Goal: Find specific page/section: Find specific page/section

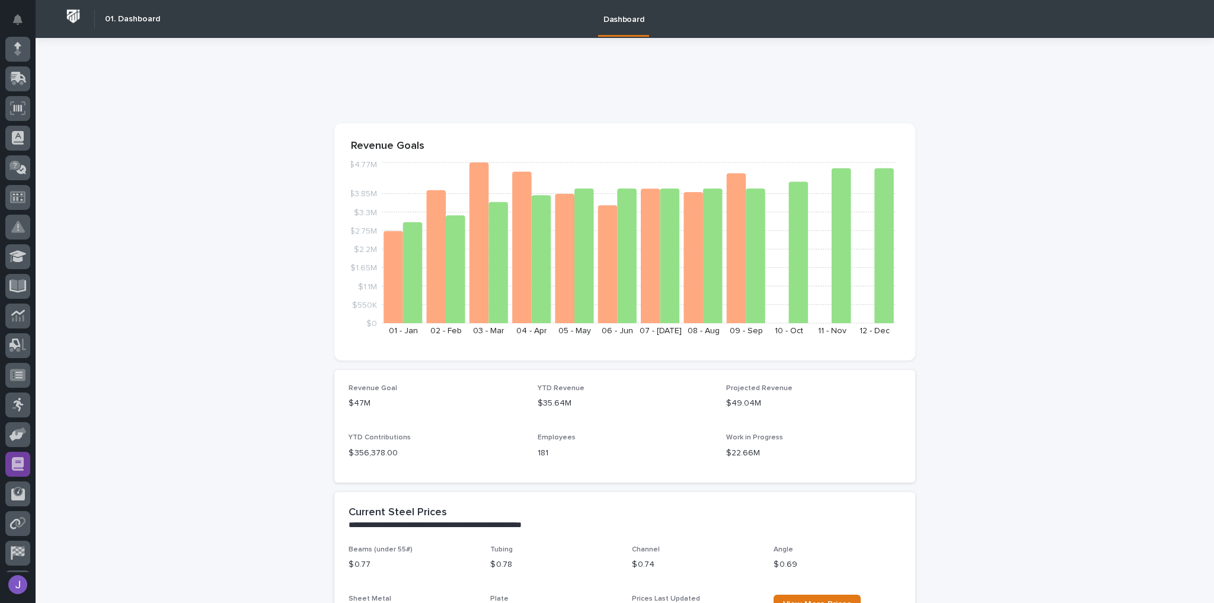
scroll to position [142, 0]
click at [20, 252] on icon at bounding box center [17, 259] width 17 height 14
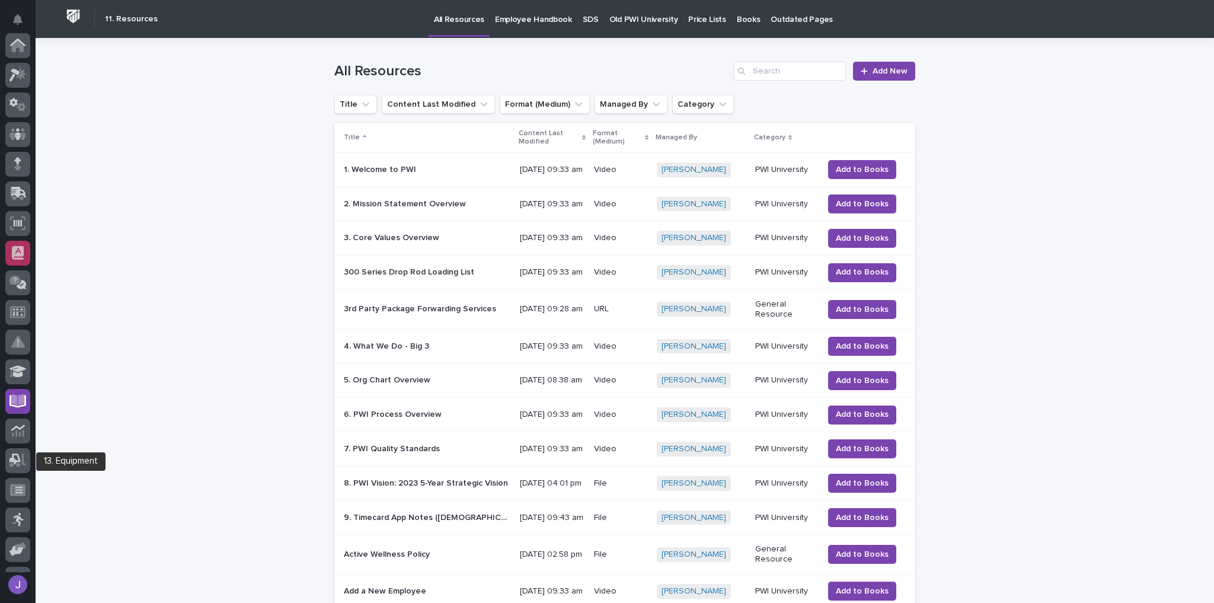
click at [20, 251] on icon at bounding box center [18, 253] width 12 height 14
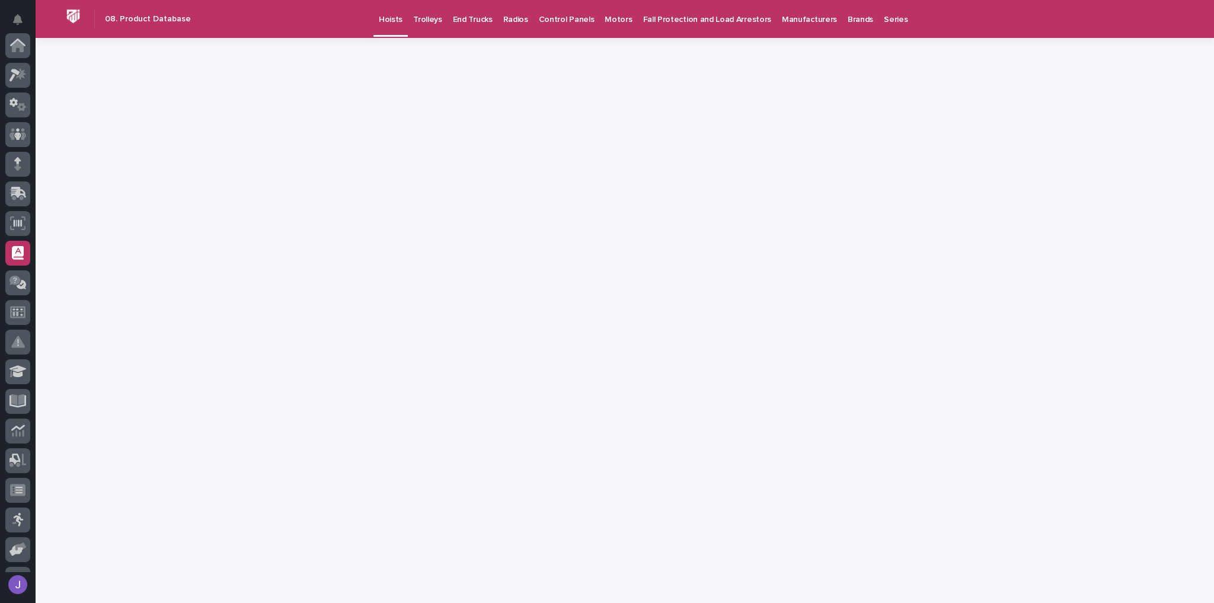
scroll to position [202, 0]
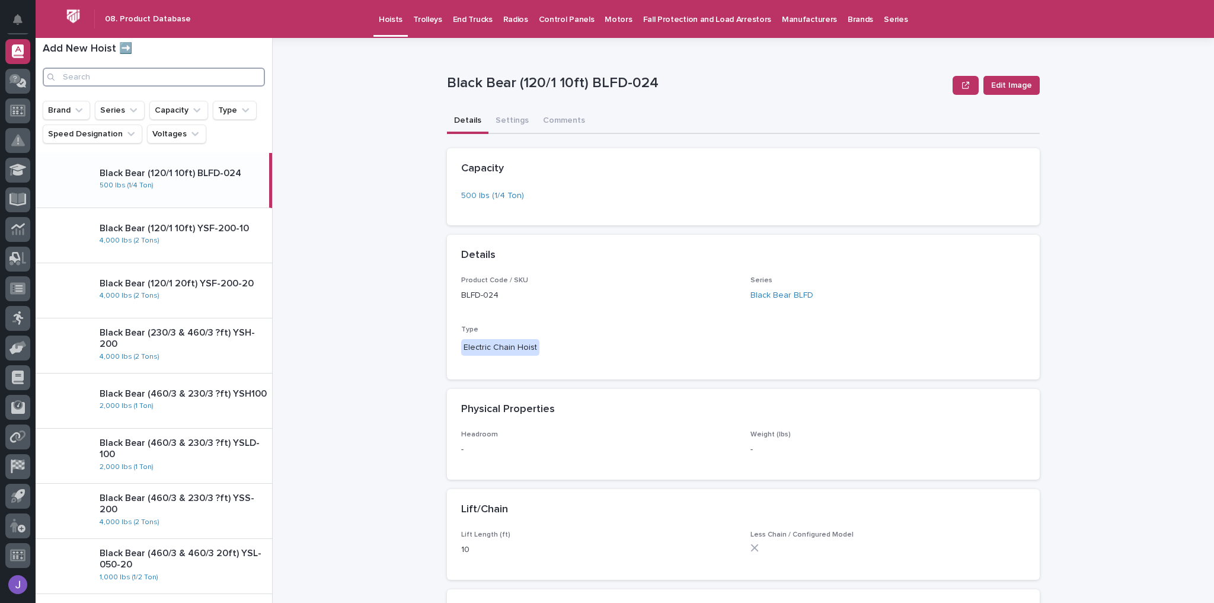
click at [123, 72] on input "Search" at bounding box center [154, 77] width 222 height 19
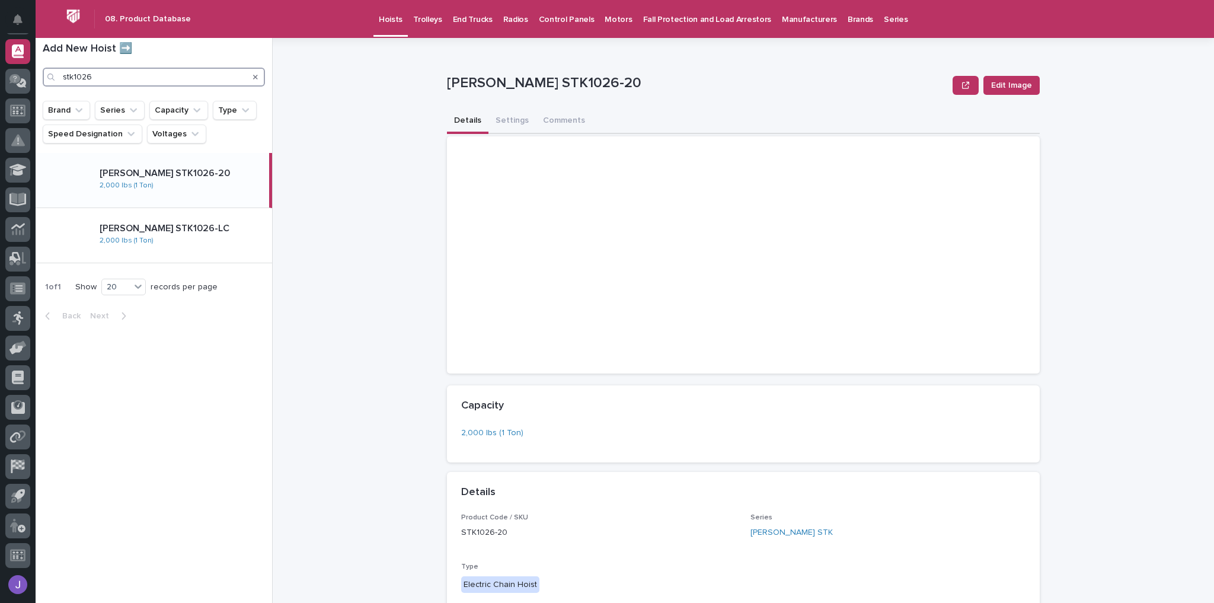
type input "stk1026"
click at [166, 177] on p "[PERSON_NAME] STK1026-20" at bounding box center [182, 173] width 165 height 11
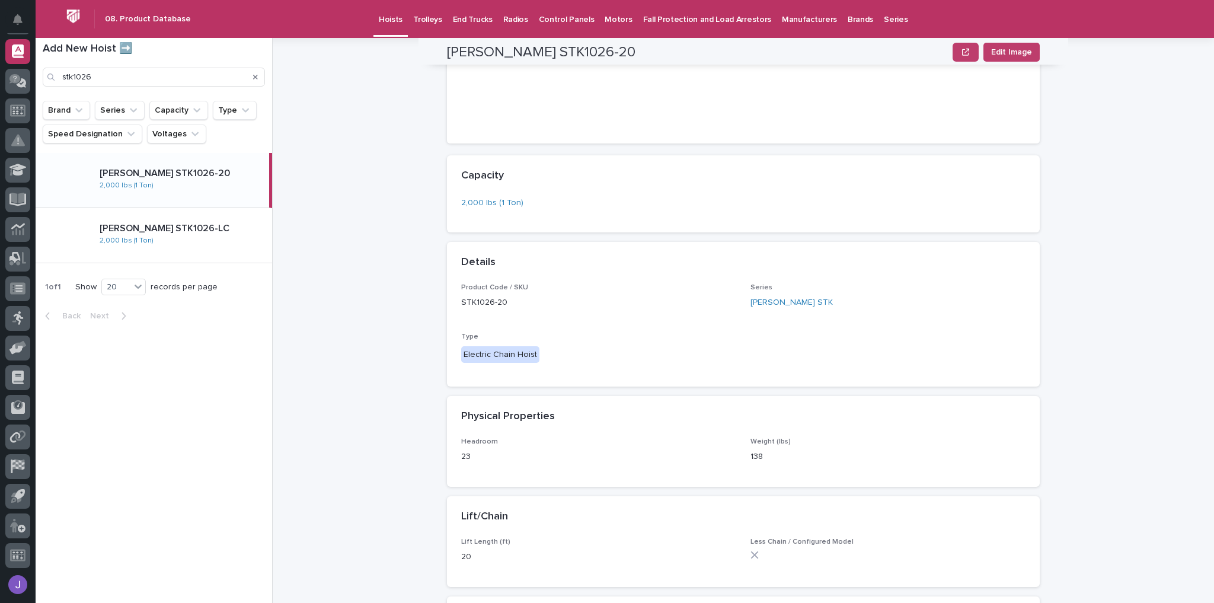
scroll to position [237, 0]
